Goal: Task Accomplishment & Management: Use online tool/utility

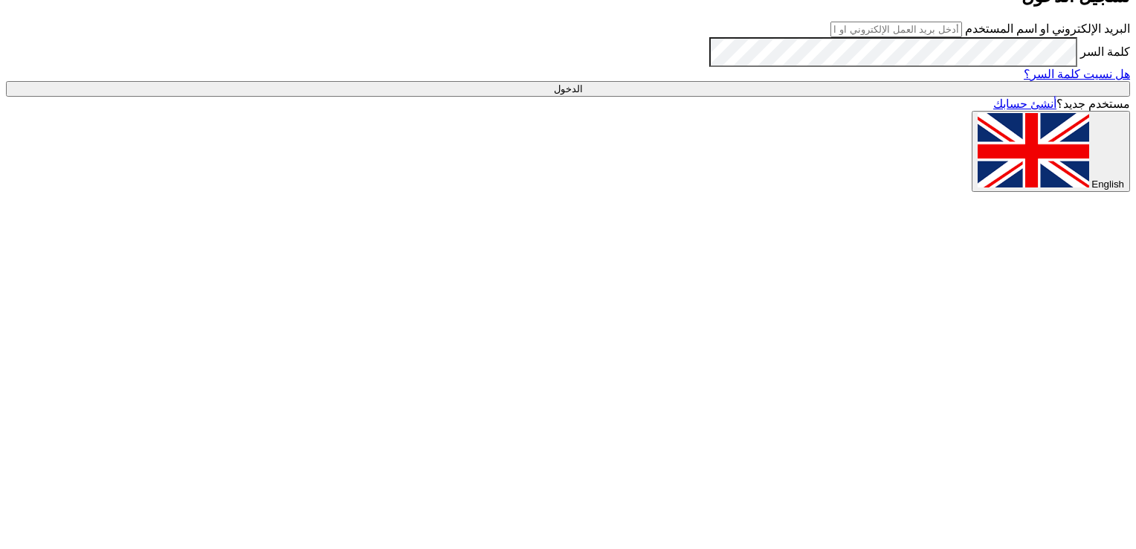
type input "[EMAIL_ADDRESS][DOMAIN_NAME]"
click at [894, 97] on input "الدخول" at bounding box center [568, 89] width 1124 height 16
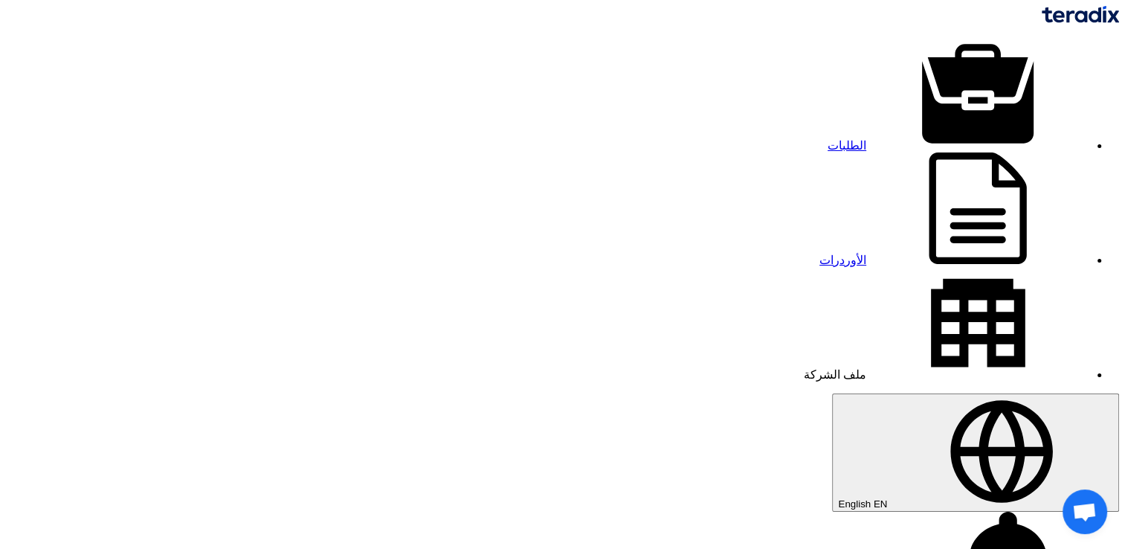
click at [838, 498] on span "English" at bounding box center [854, 503] width 33 height 11
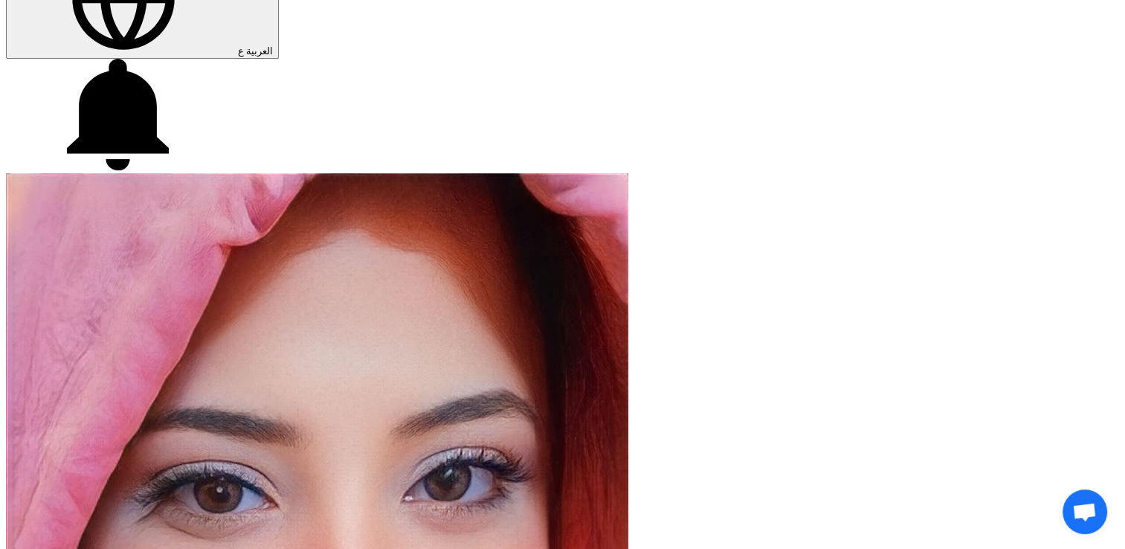
scroll to position [520, 0]
